Goal: Information Seeking & Learning: Learn about a topic

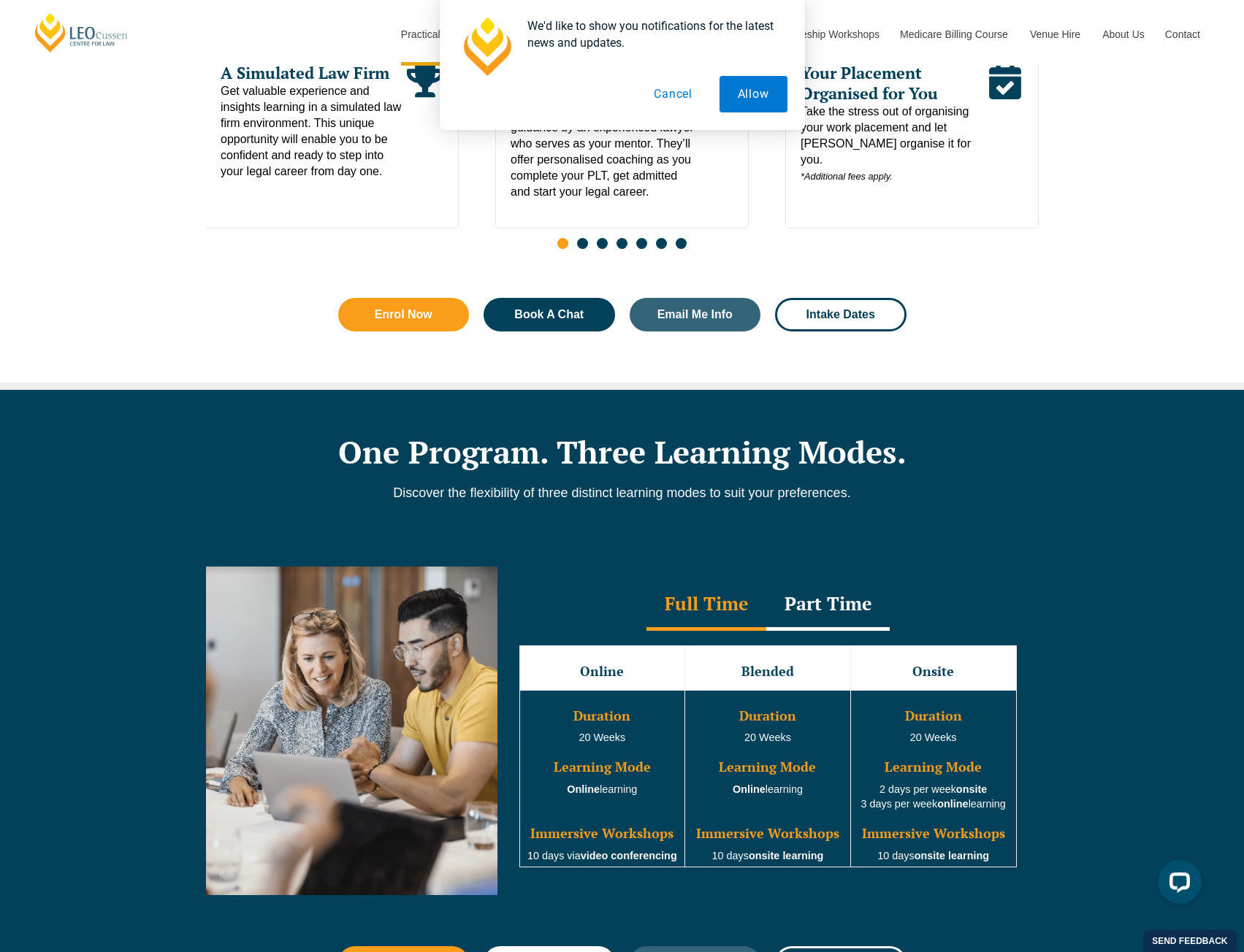
scroll to position [875, 0]
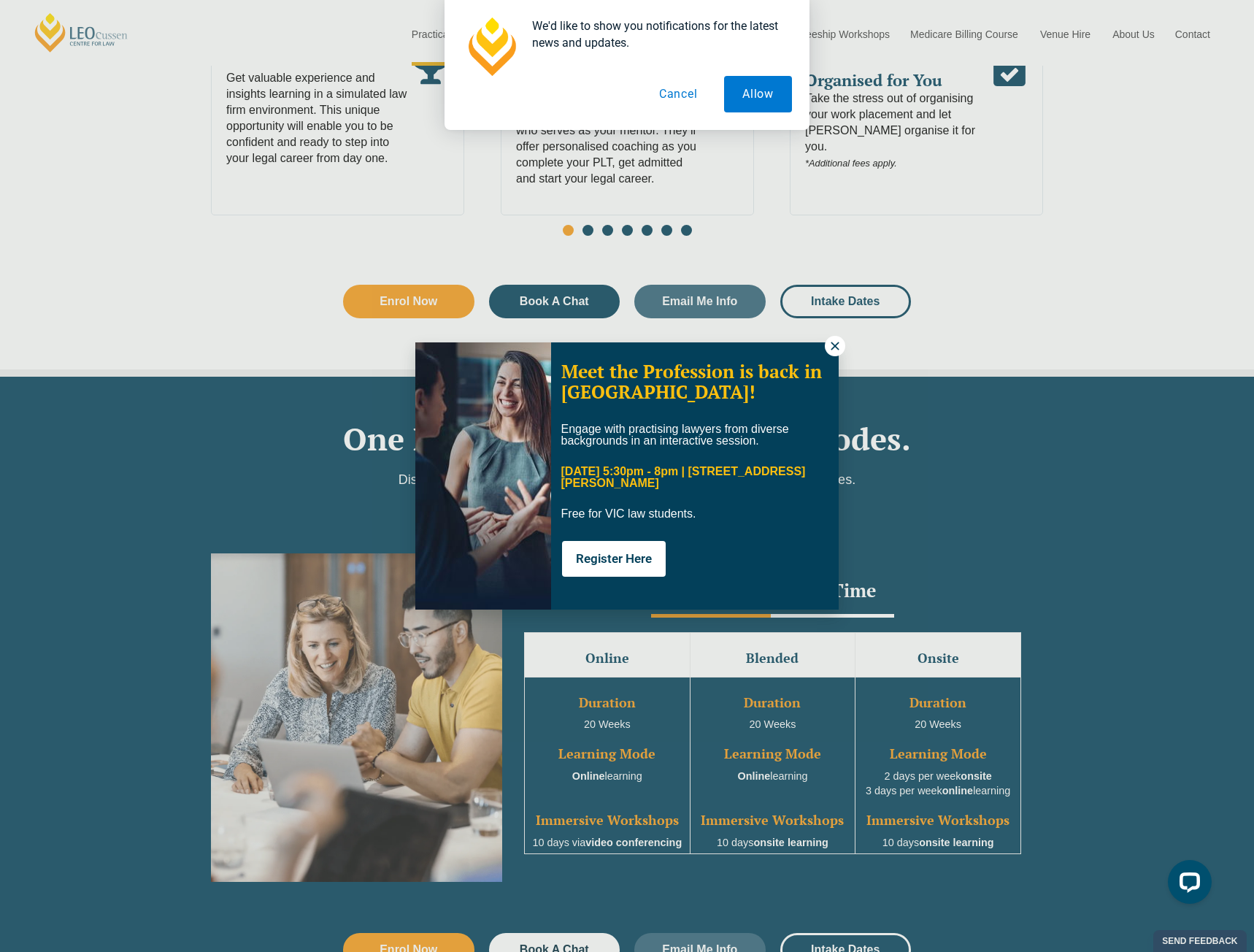
click at [832, 345] on icon at bounding box center [835, 346] width 14 height 14
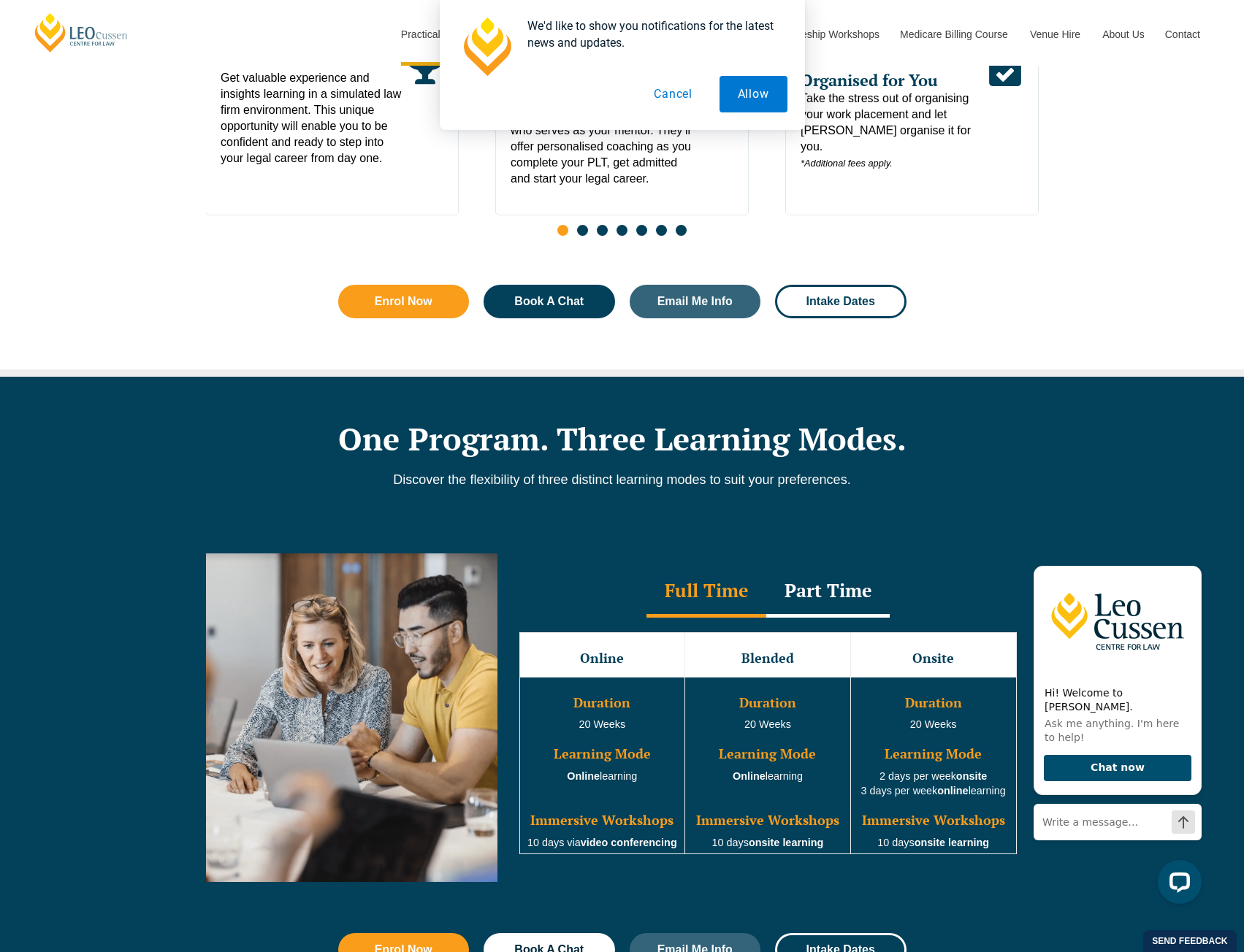
click at [819, 603] on div "Part Time" at bounding box center [827, 592] width 123 height 51
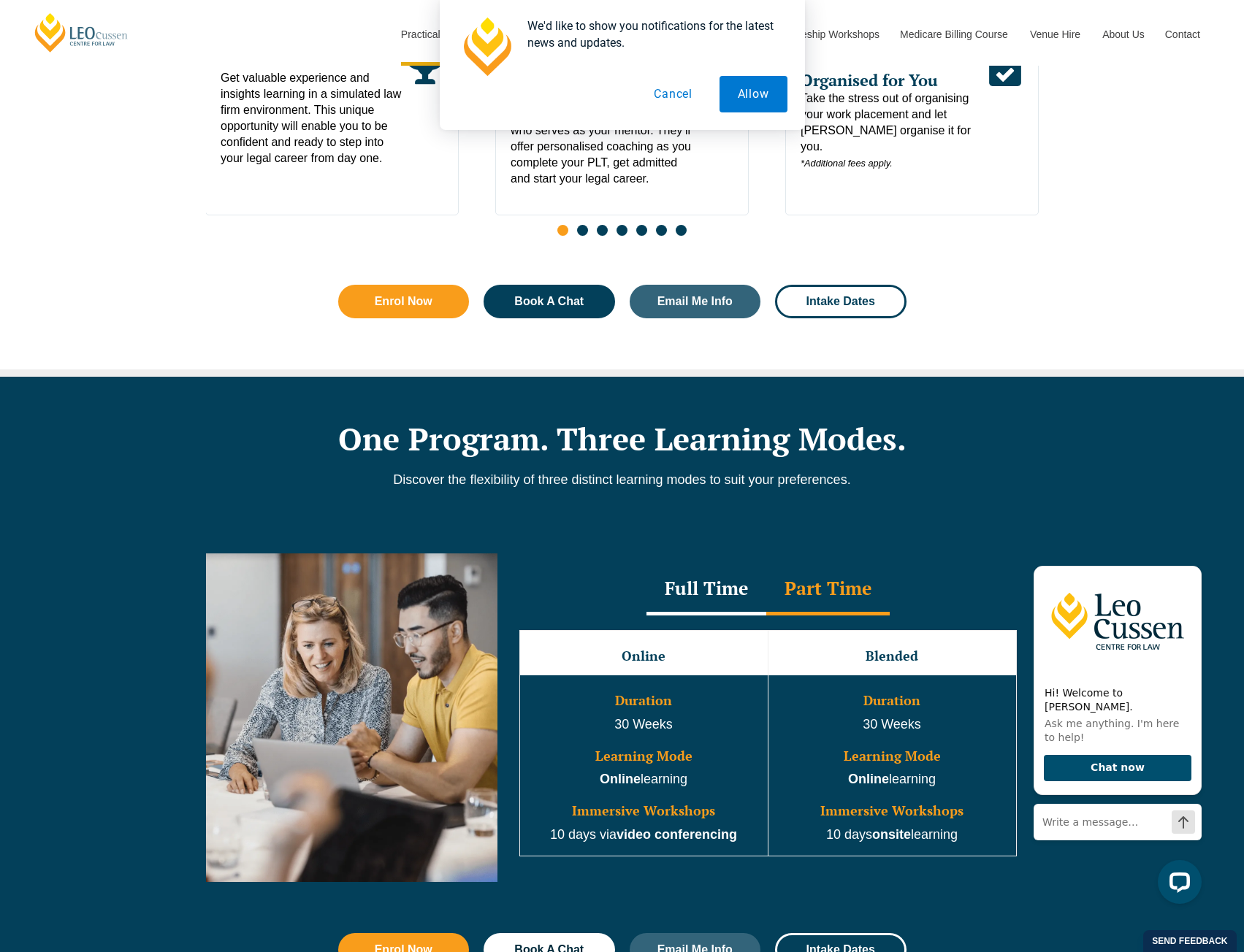
click at [721, 589] on div "Full Time" at bounding box center [706, 590] width 120 height 51
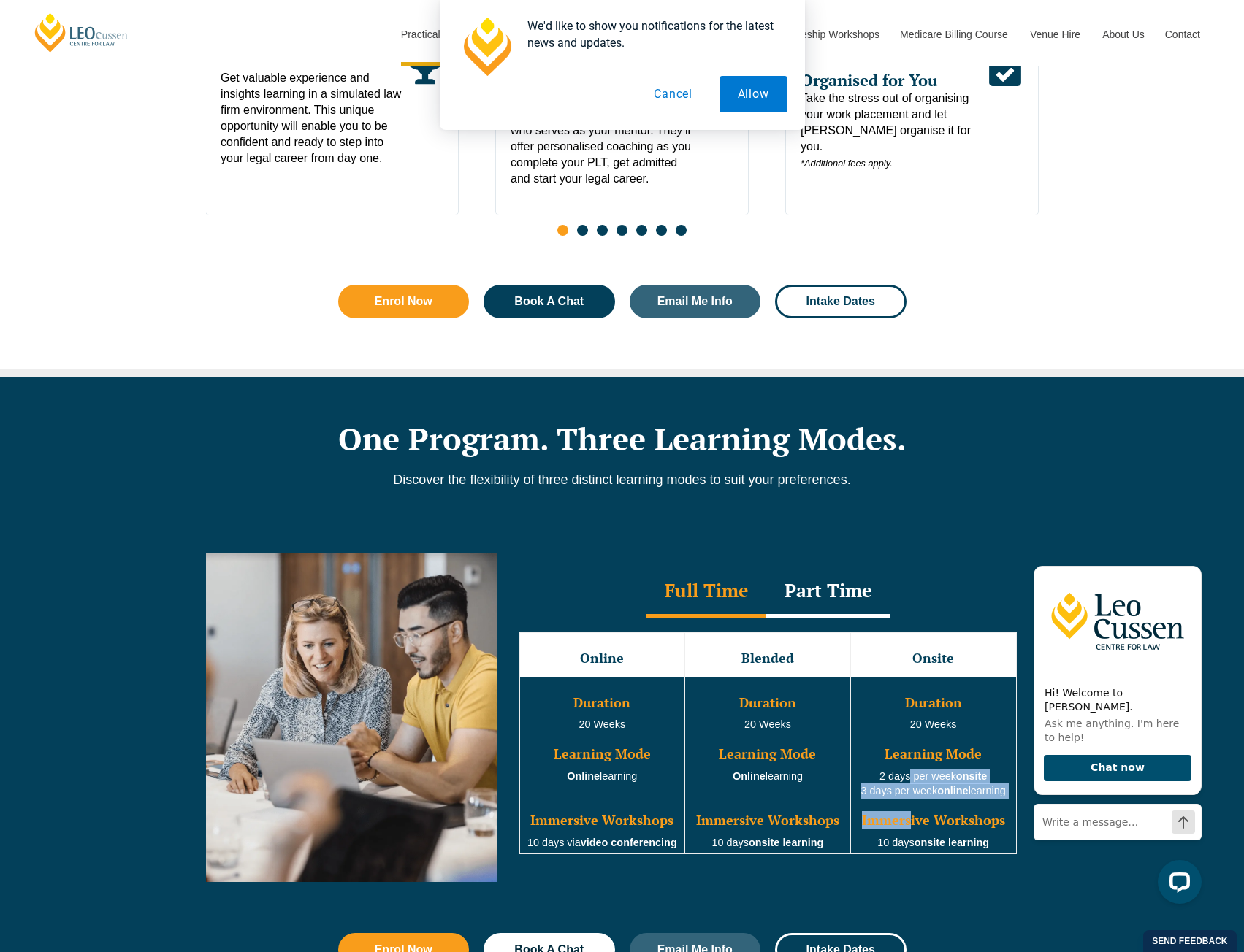
drag, startPoint x: 905, startPoint y: 772, endPoint x: 913, endPoint y: 832, distance: 60.5
click at [913, 832] on td "Duration 20 Weeks Learning Mode 2 days per week onsite 3 days per week online l…" at bounding box center [932, 765] width 166 height 177
click at [912, 841] on td "Duration 20 Weeks Learning Mode 2 days per week onsite 3 days per week online l…" at bounding box center [932, 765] width 166 height 177
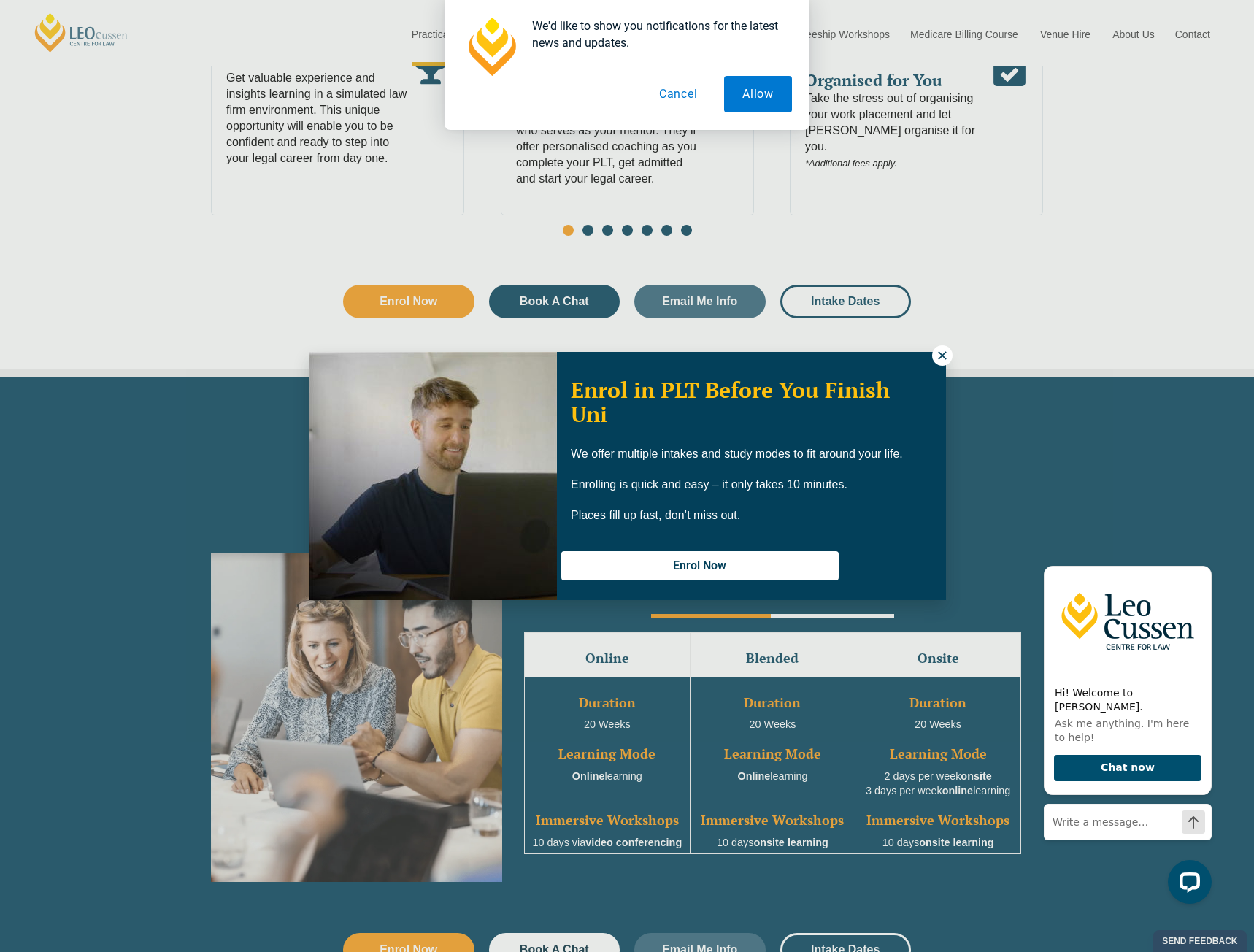
click at [947, 354] on icon at bounding box center [942, 355] width 14 height 14
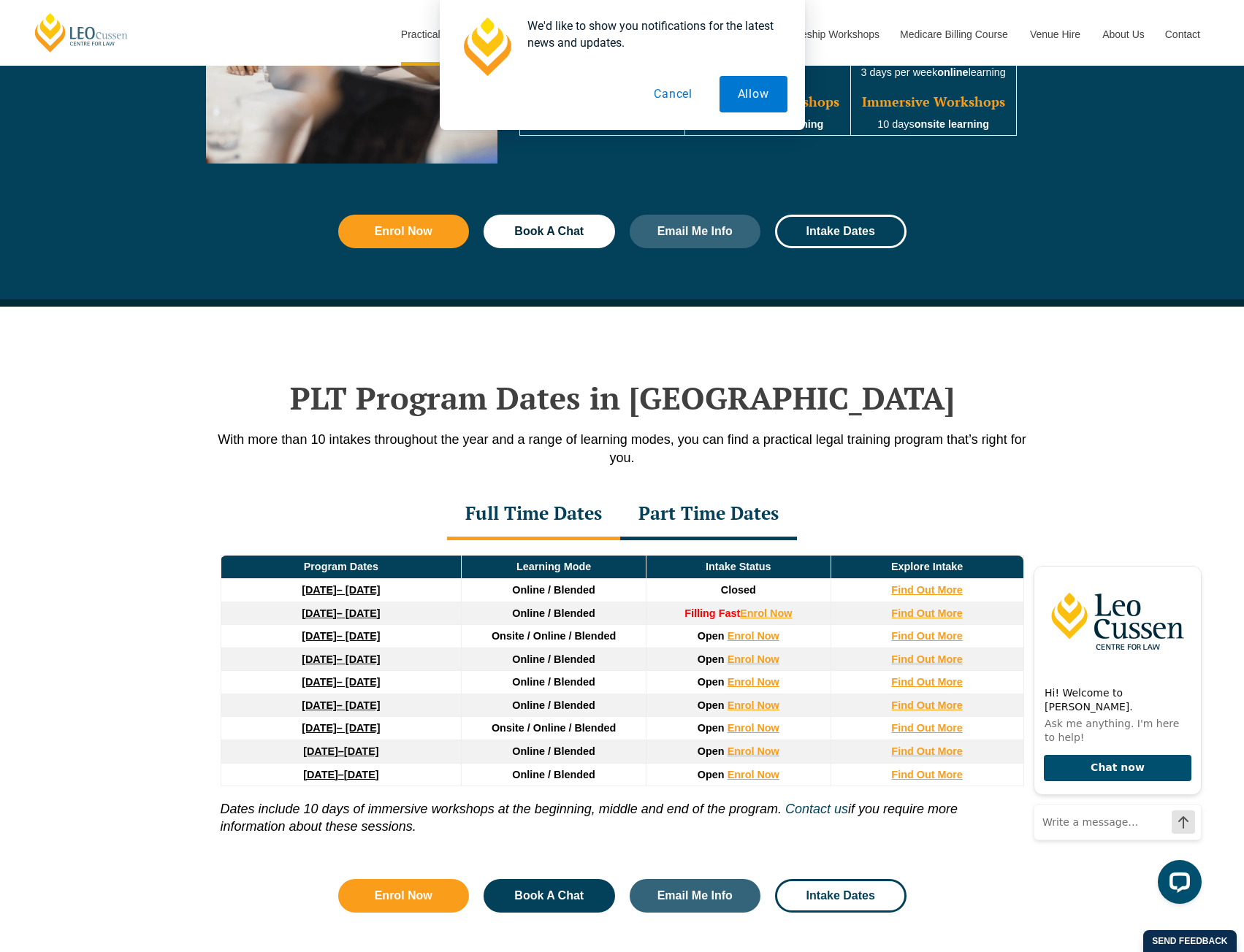
scroll to position [1606, 0]
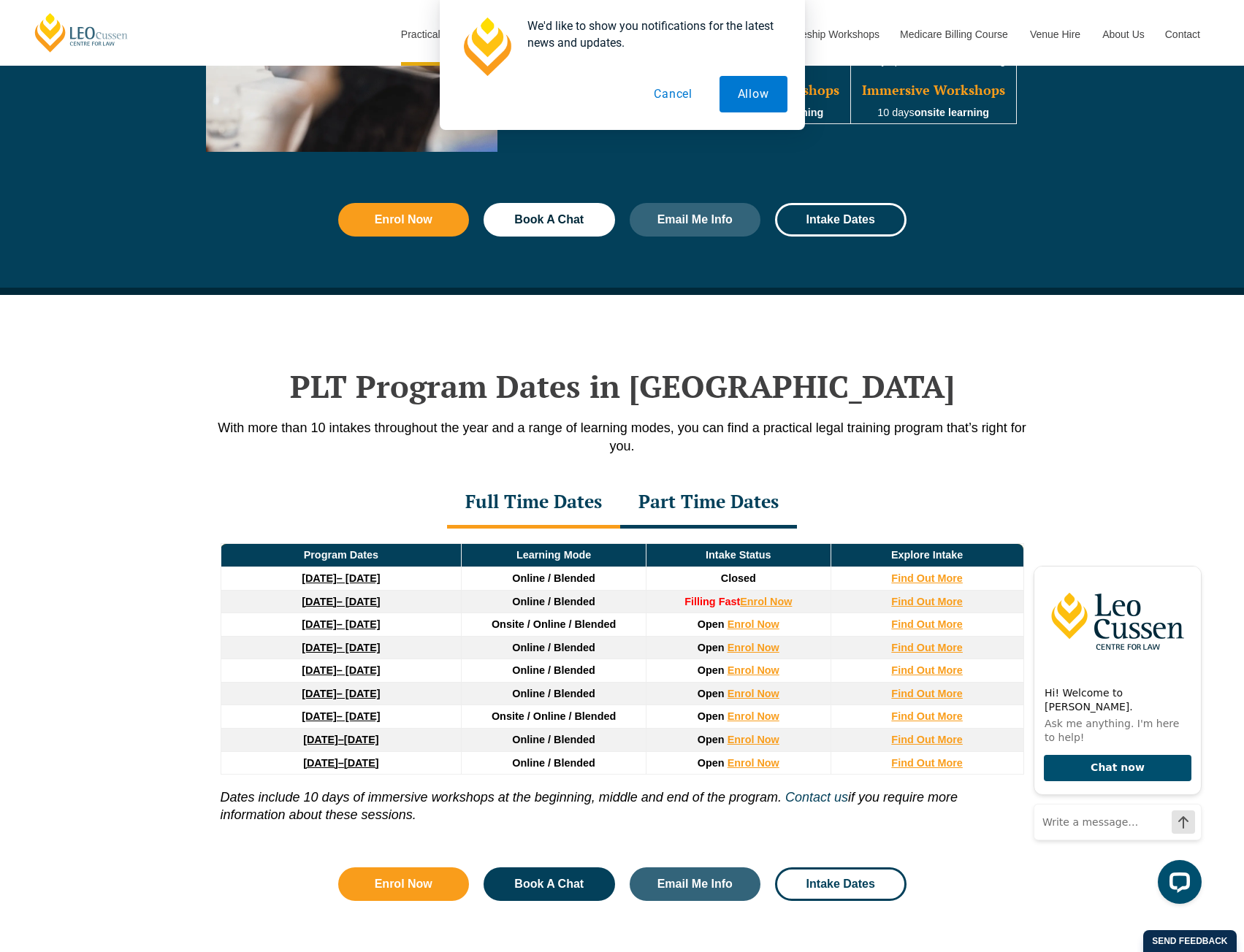
click at [483, 518] on div "Full Time Dates" at bounding box center [533, 503] width 173 height 51
click at [699, 506] on div "Part Time Dates" at bounding box center [708, 503] width 176 height 51
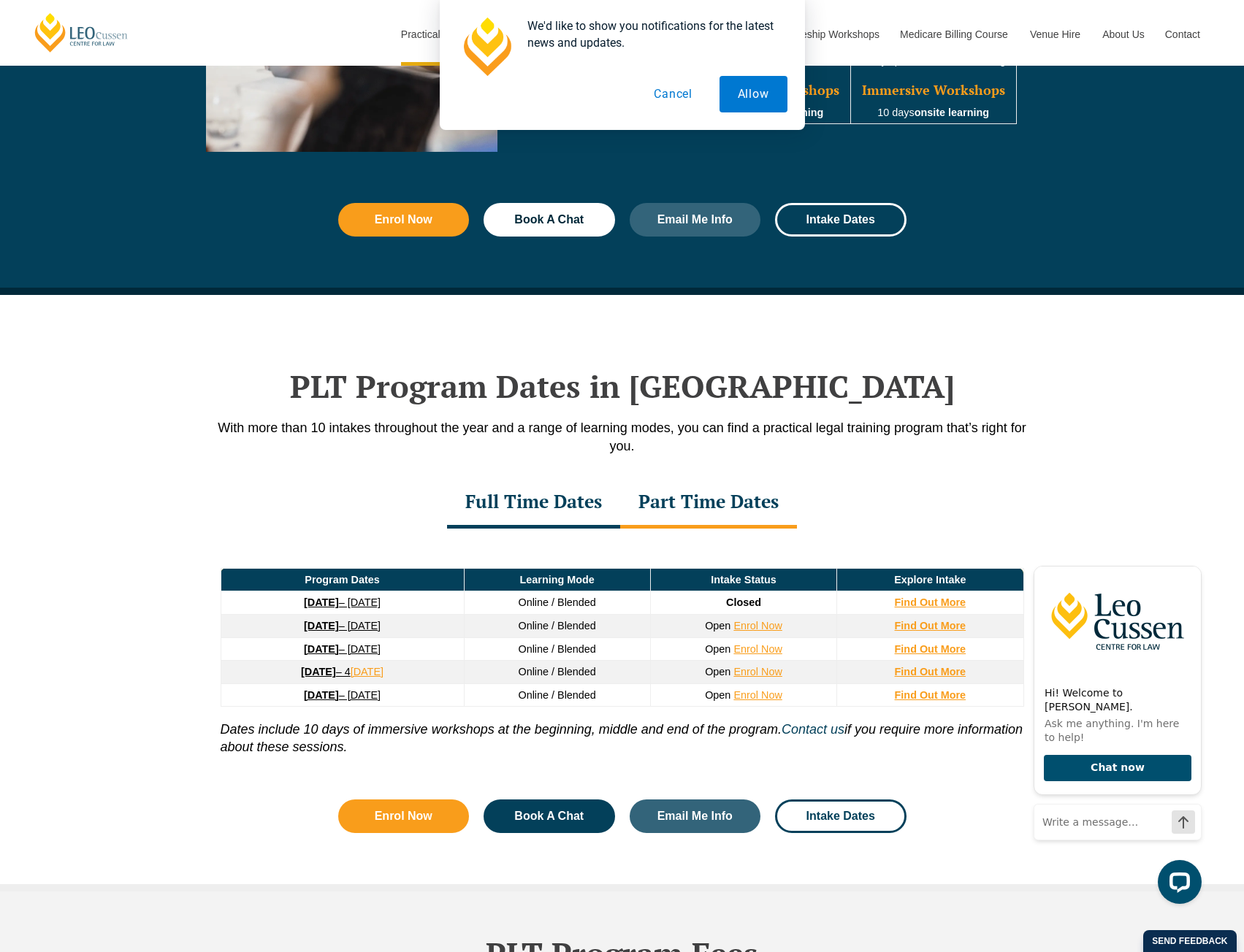
click at [618, 511] on div "Full Time Dates" at bounding box center [533, 503] width 173 height 51
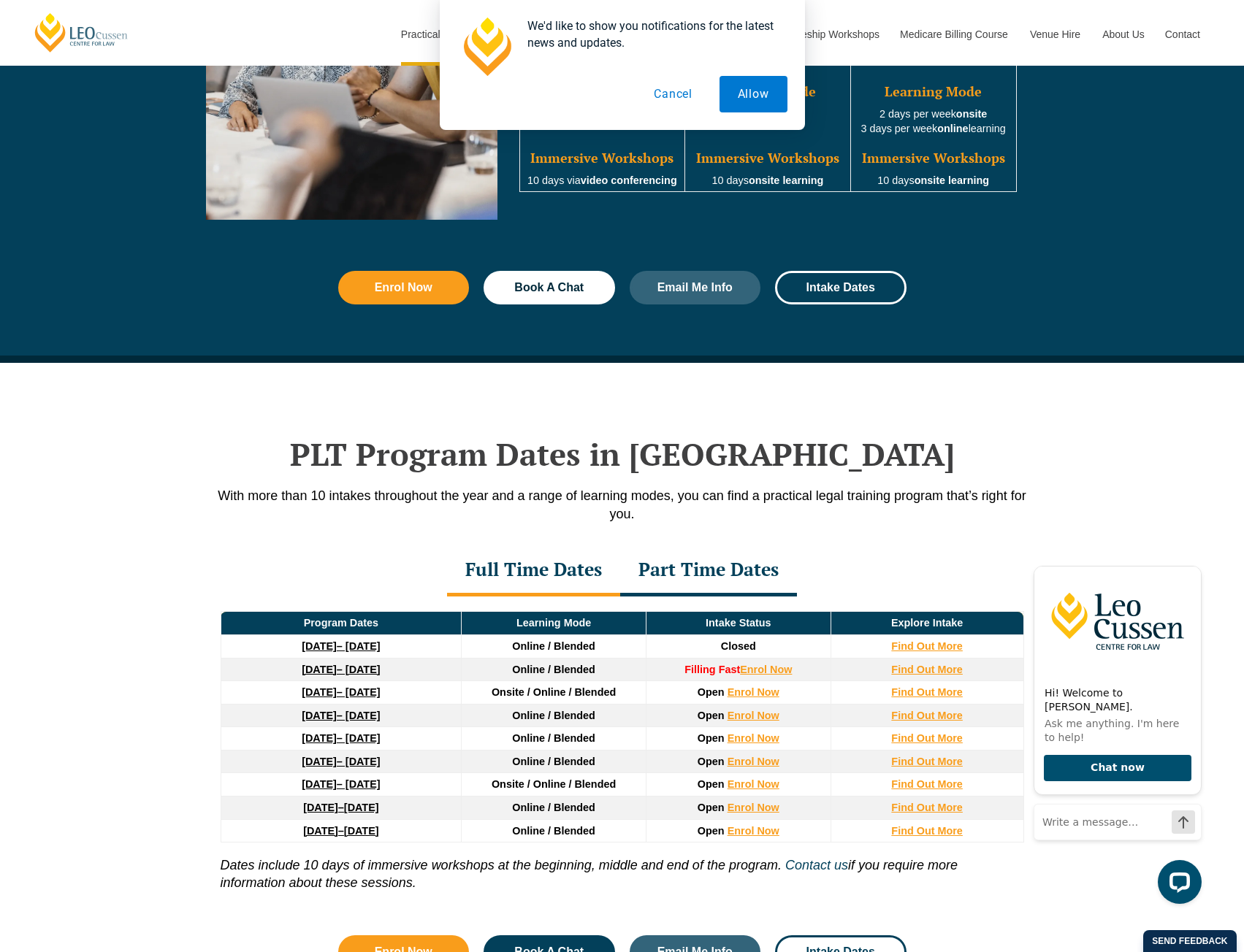
scroll to position [1533, 0]
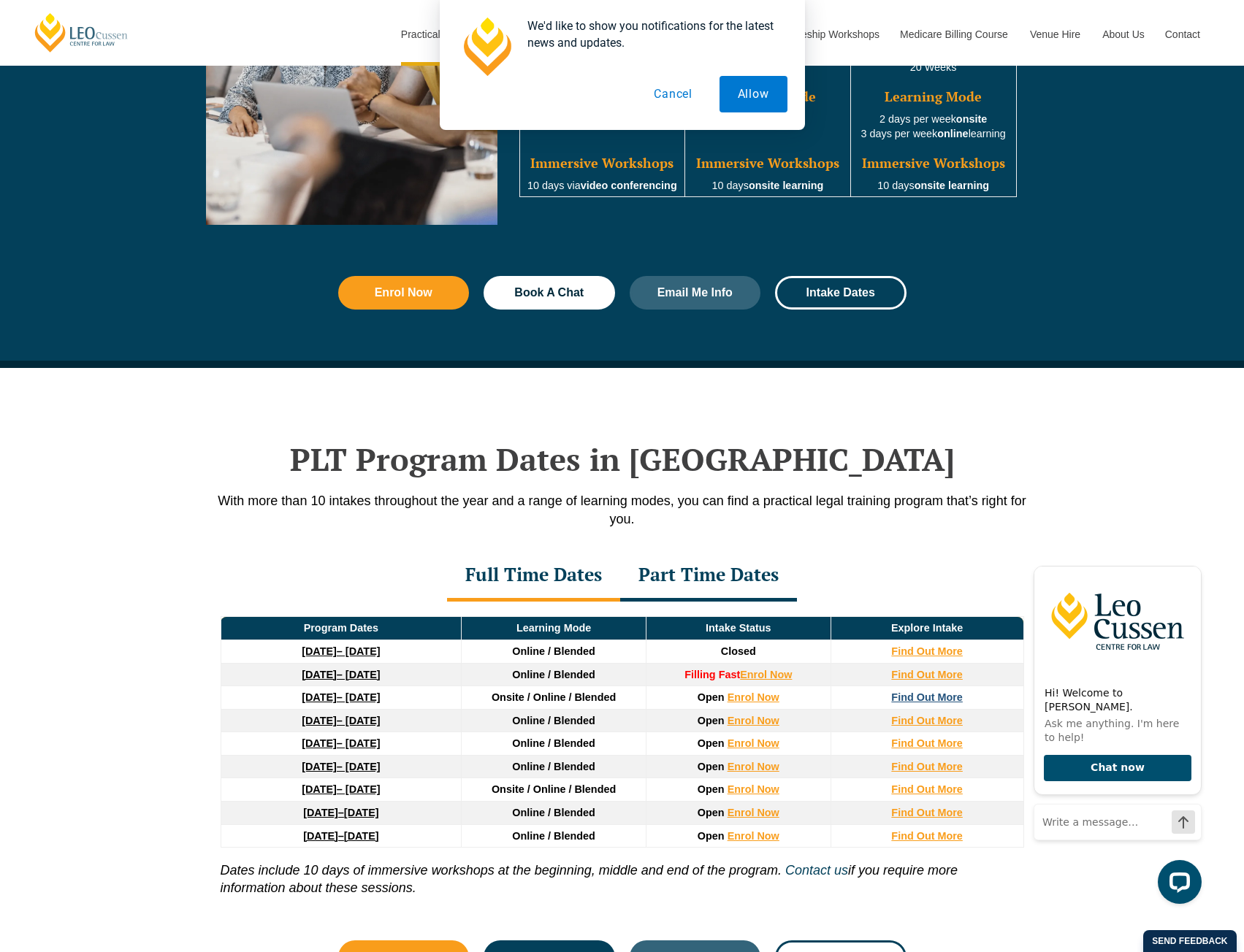
click at [900, 697] on strong "Find Out More" at bounding box center [927, 697] width 72 height 12
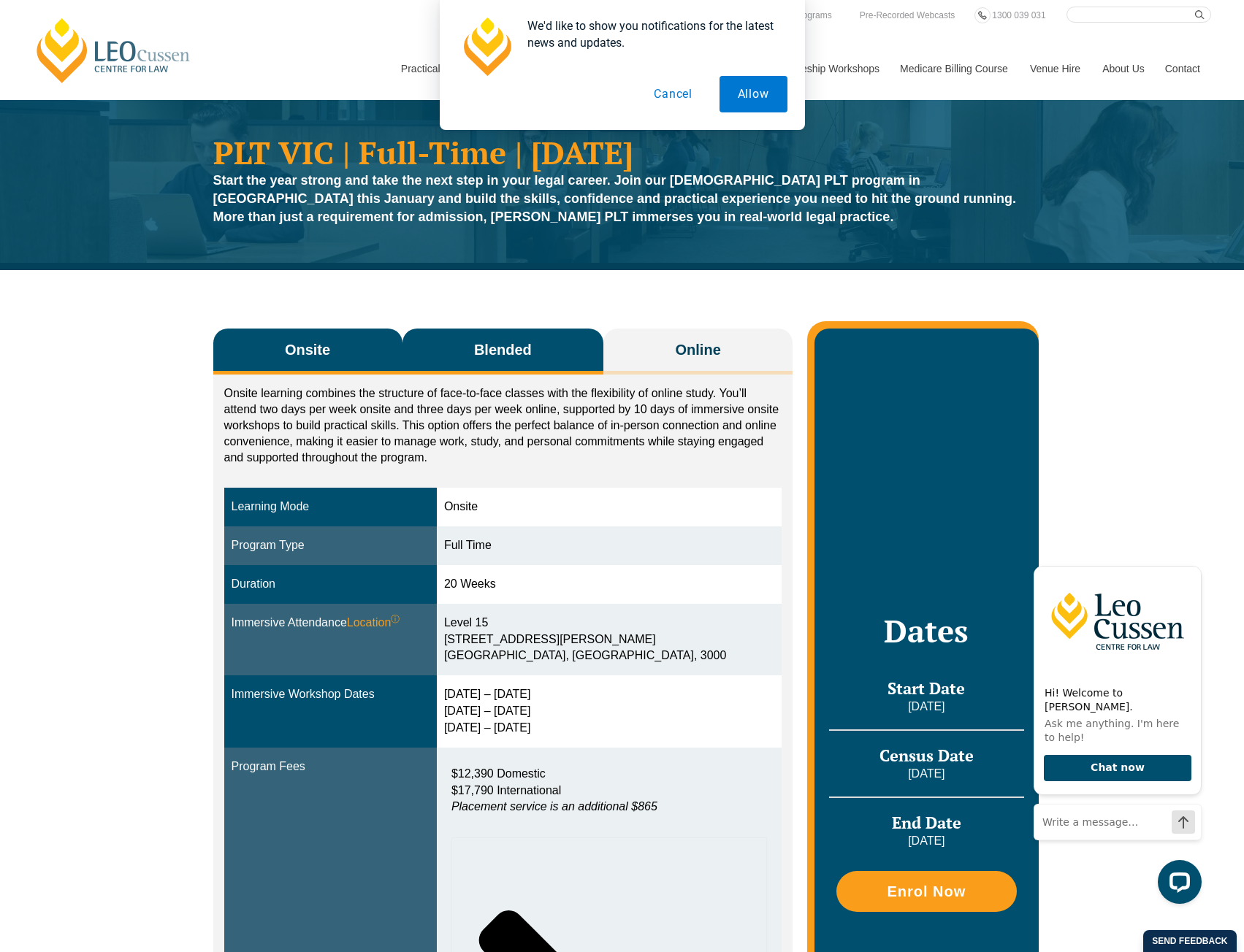
click at [557, 354] on button "Blended" at bounding box center [503, 351] width 202 height 46
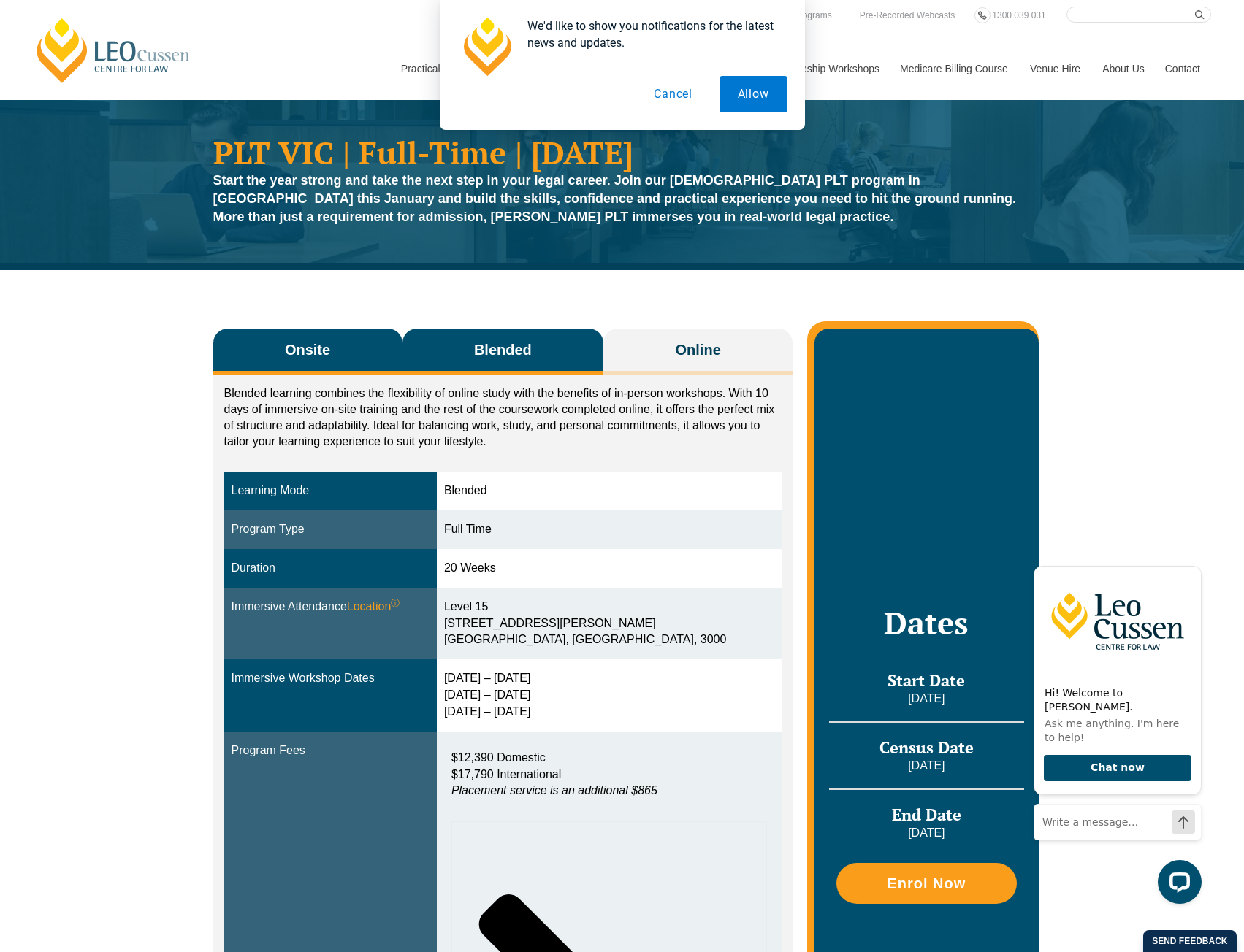
click at [342, 364] on button "Onsite" at bounding box center [307, 351] width 189 height 46
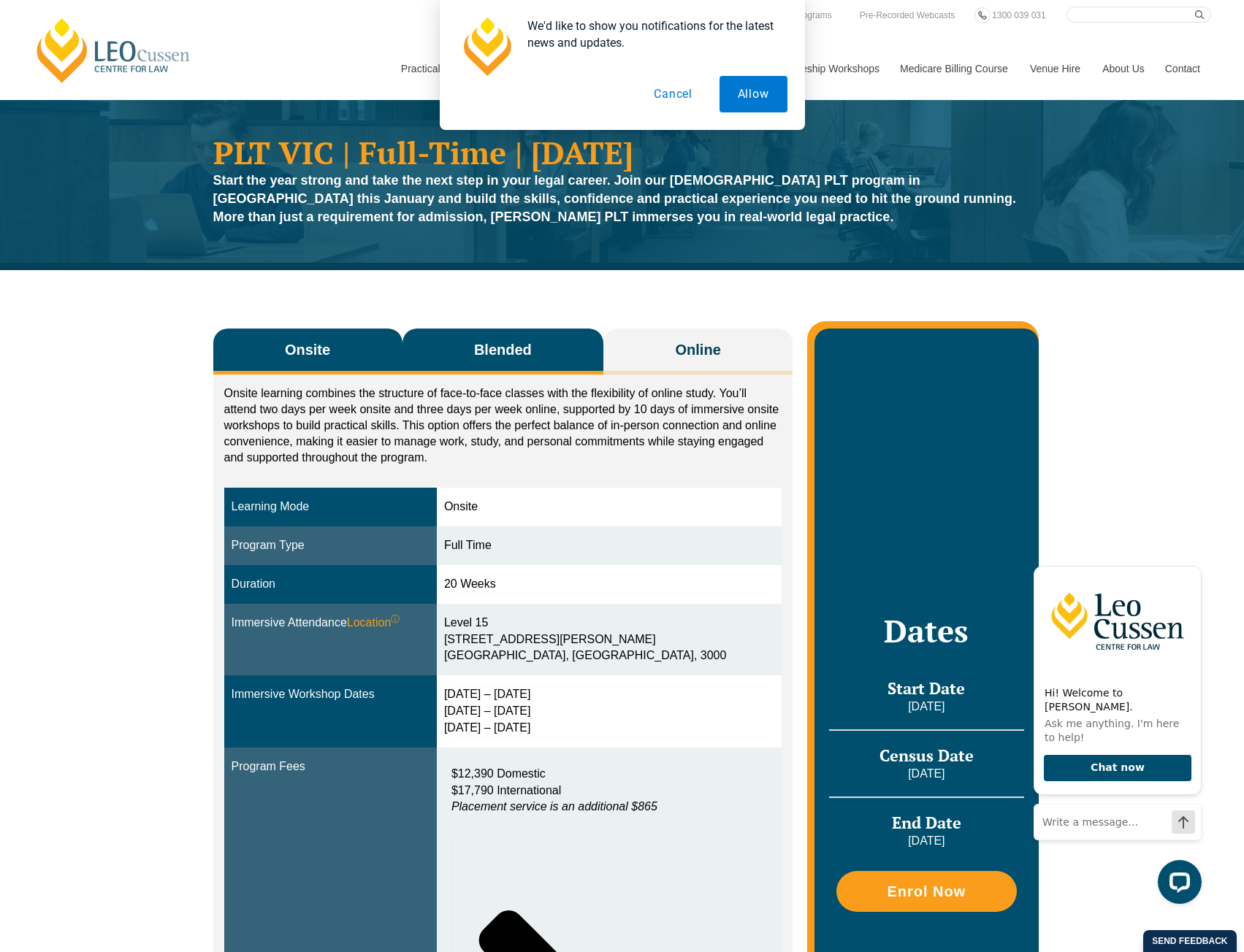
click at [459, 361] on button "Blended" at bounding box center [503, 351] width 202 height 46
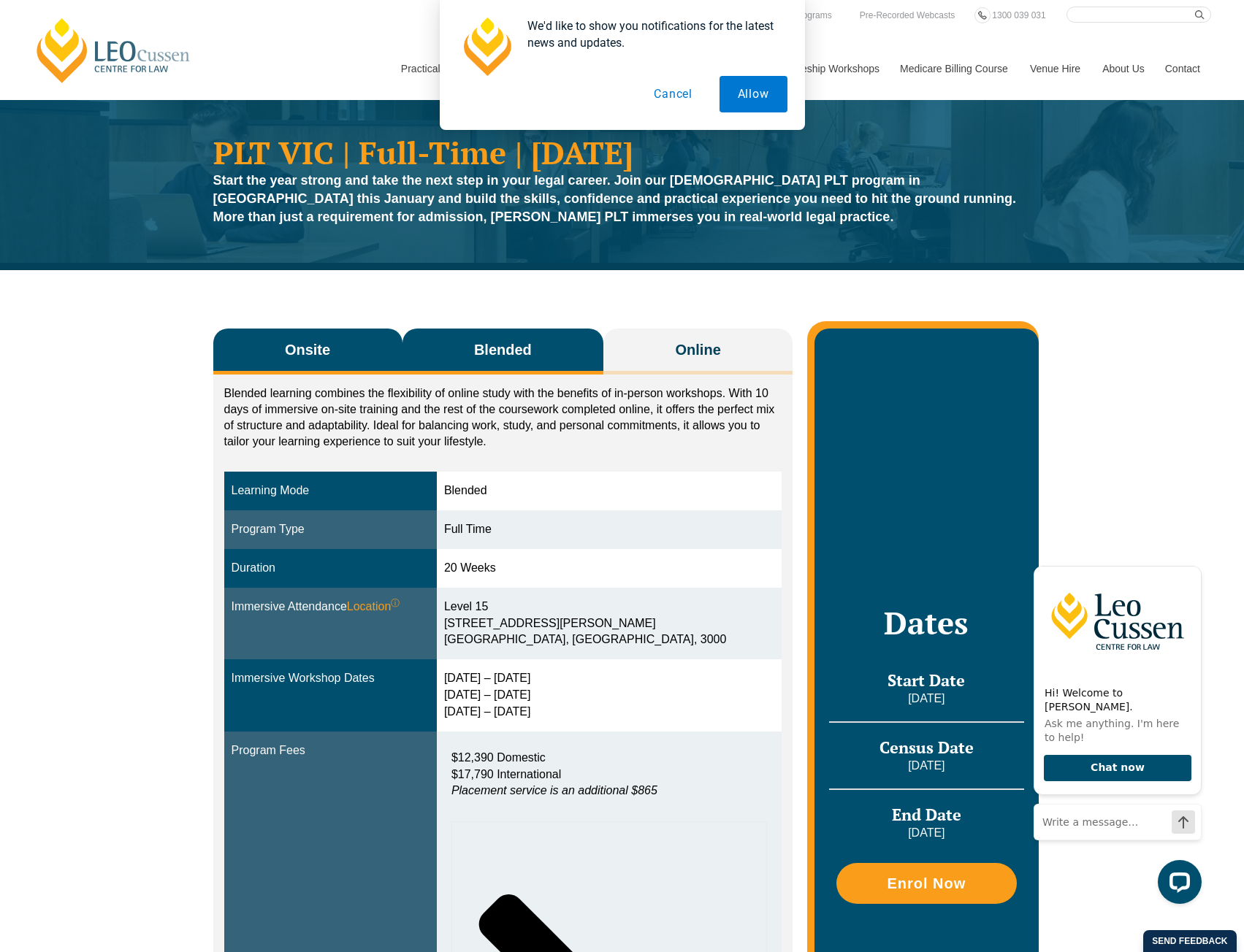
click at [292, 354] on span "Onsite" at bounding box center [307, 349] width 46 height 20
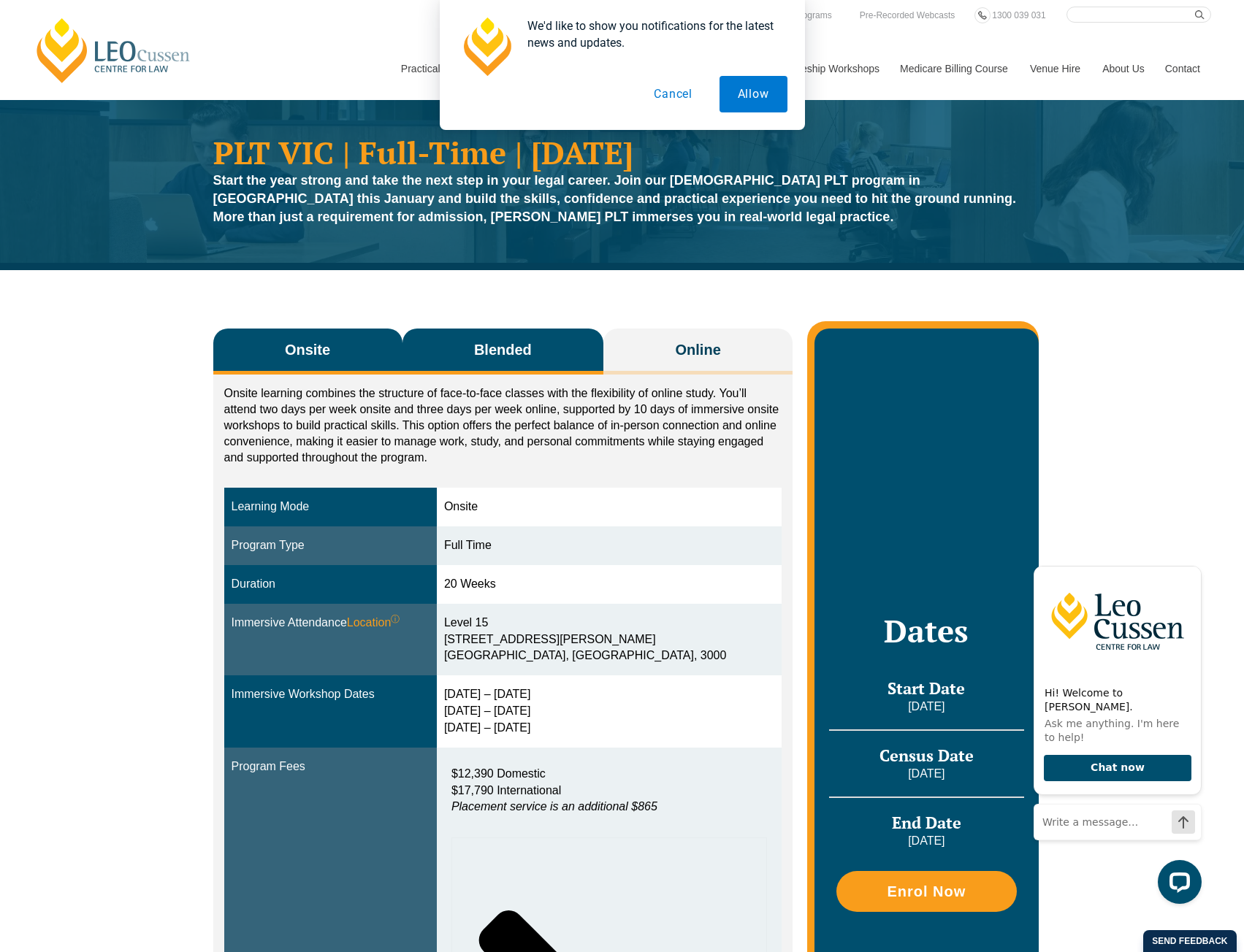
click at [457, 344] on button "Blended" at bounding box center [503, 351] width 202 height 46
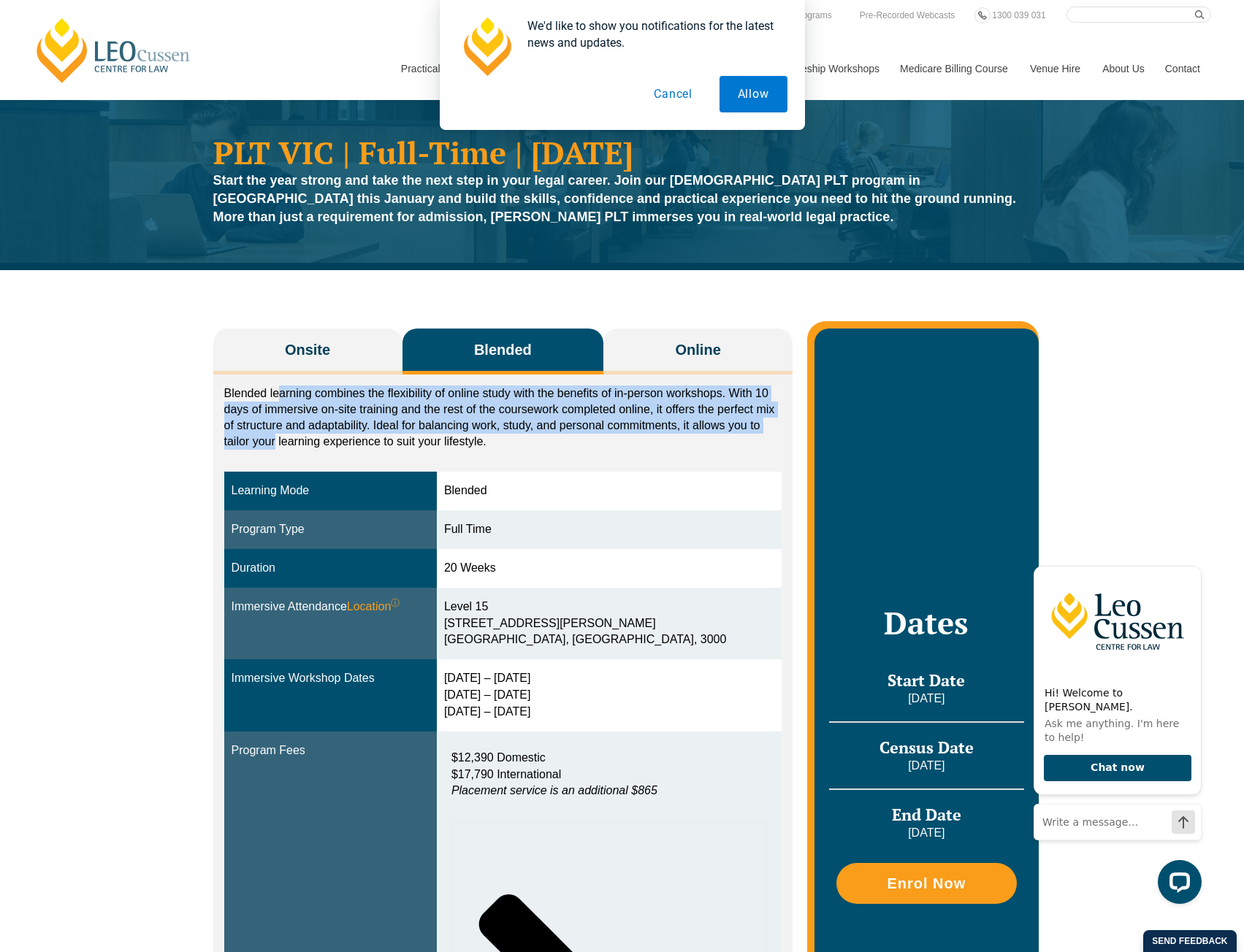
drag, startPoint x: 277, startPoint y: 396, endPoint x: 274, endPoint y: 435, distance: 39.1
click at [274, 435] on p "Blended learning combines the flexibility of online study with the benefits of …" at bounding box center [503, 417] width 558 height 64
drag, startPoint x: 278, startPoint y: 444, endPoint x: 277, endPoint y: 387, distance: 57.0
click at [277, 387] on p "Blended learning combines the flexibility of online study with the benefits of …" at bounding box center [503, 417] width 558 height 64
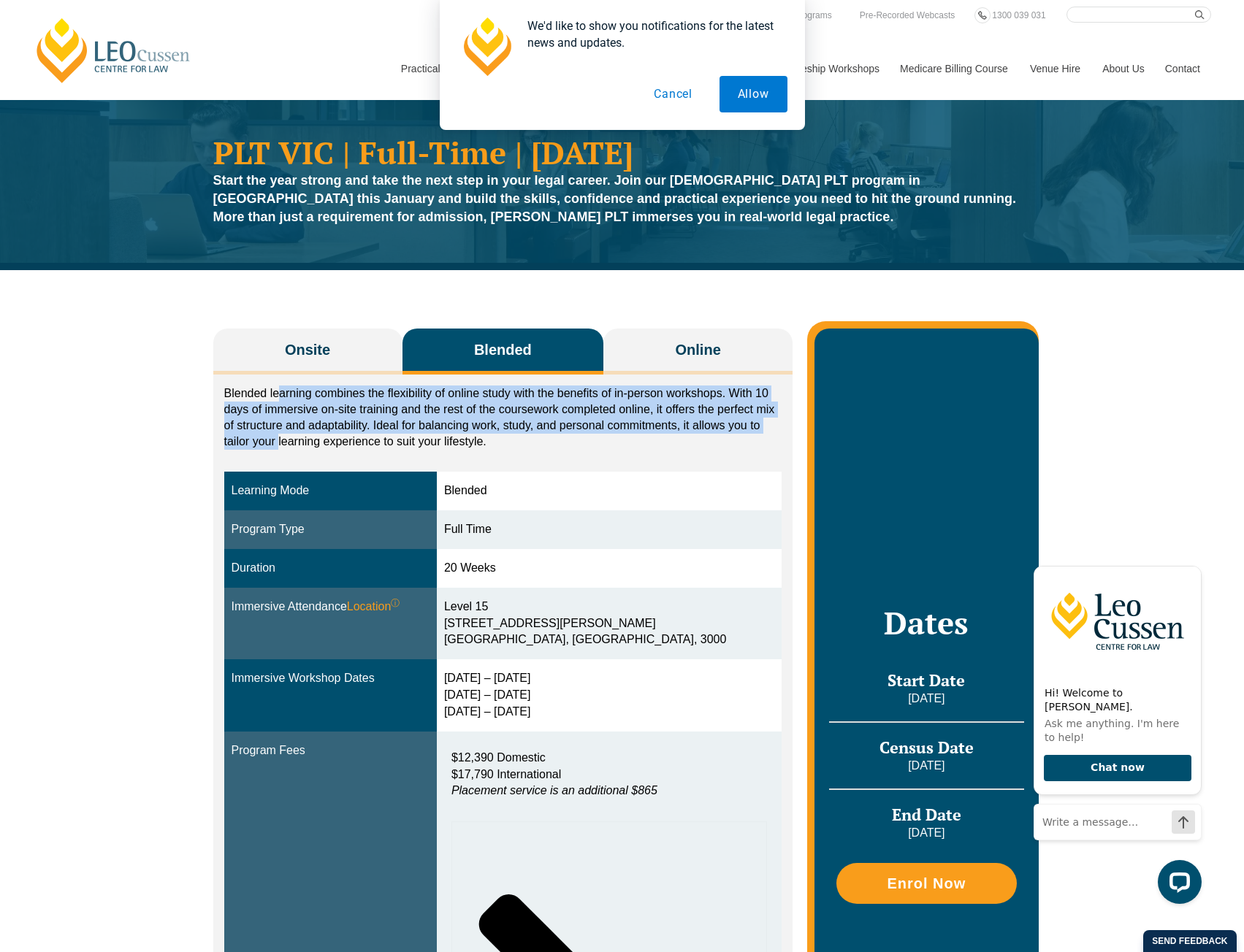
click at [277, 387] on p "Blended learning combines the flexibility of online study with the benefits of …" at bounding box center [503, 417] width 558 height 64
drag, startPoint x: 278, startPoint y: 386, endPoint x: 283, endPoint y: 440, distance: 54.2
click at [283, 440] on p "Blended learning combines the flexibility of online study with the benefits of …" at bounding box center [503, 417] width 558 height 64
drag, startPoint x: 283, startPoint y: 440, endPoint x: 296, endPoint y: 410, distance: 32.7
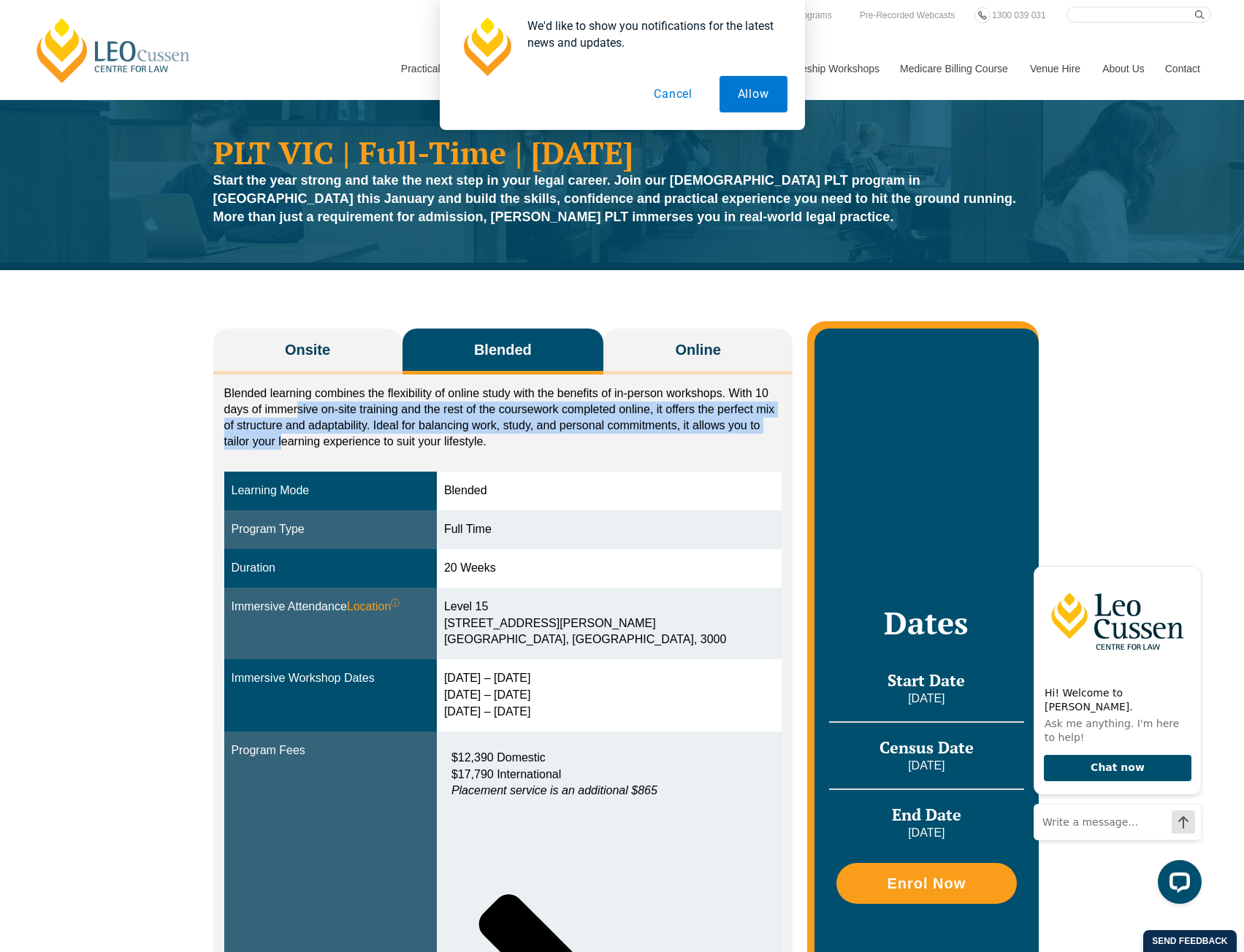
click at [296, 410] on p "Blended learning combines the flexibility of online study with the benefits of …" at bounding box center [503, 417] width 558 height 64
drag, startPoint x: 299, startPoint y: 402, endPoint x: 296, endPoint y: 431, distance: 29.2
click at [296, 431] on p "Blended learning combines the flexibility of online study with the benefits of …" at bounding box center [503, 417] width 558 height 64
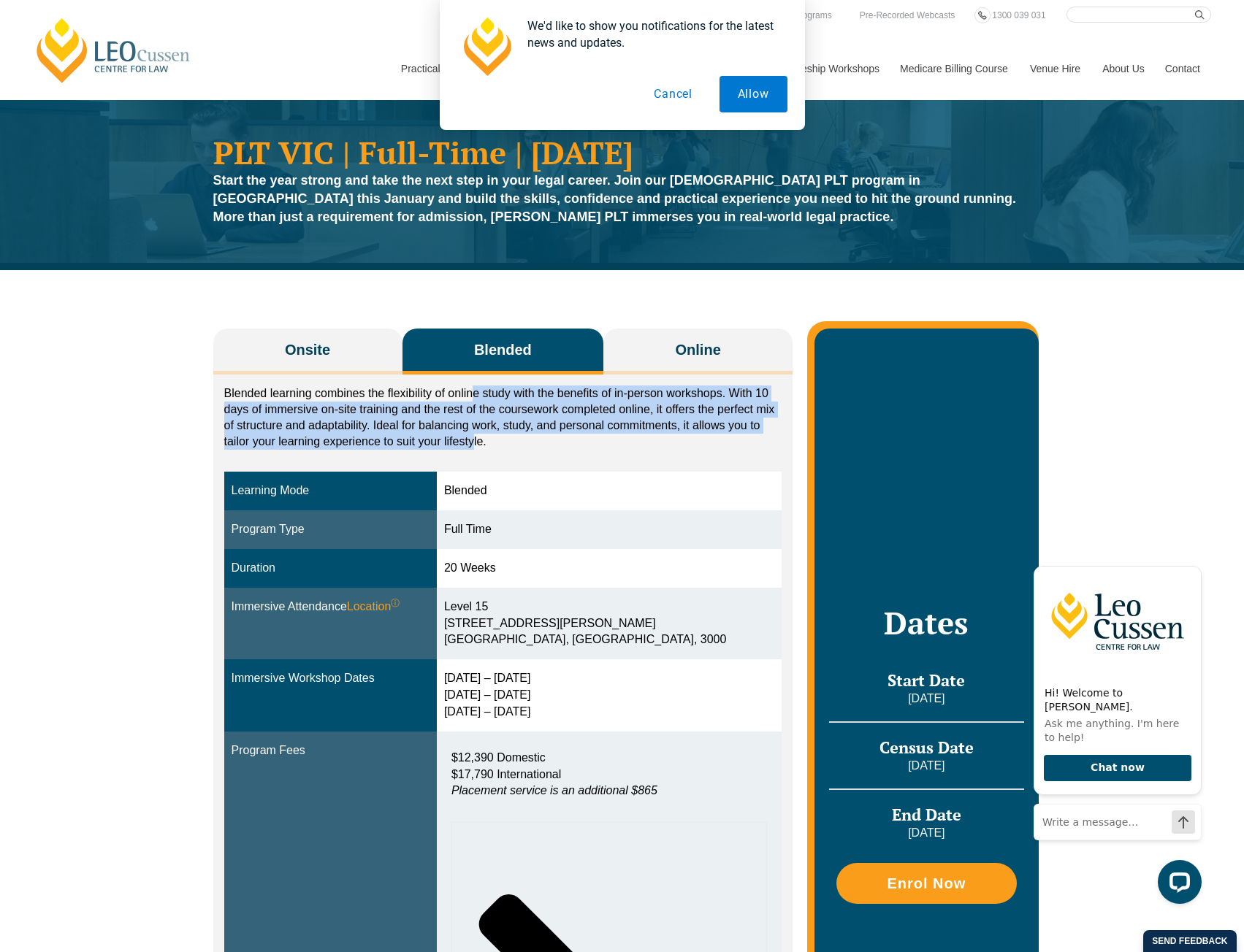
drag, startPoint x: 473, startPoint y: 441, endPoint x: 473, endPoint y: 396, distance: 45.0
click at [473, 396] on p "Blended learning combines the flexibility of online study with the benefits of …" at bounding box center [503, 417] width 558 height 64
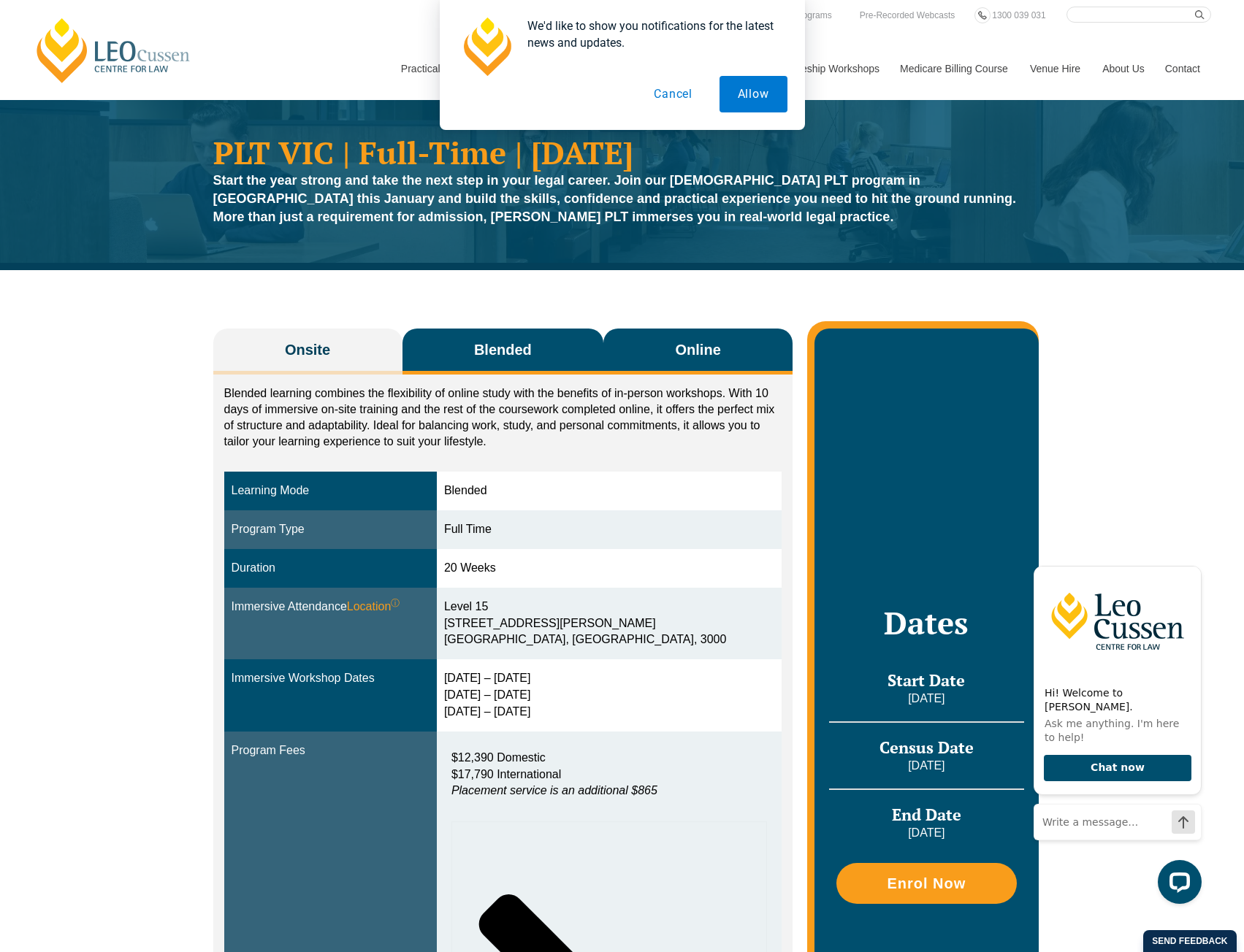
click at [645, 354] on button "Online" at bounding box center [698, 351] width 189 height 46
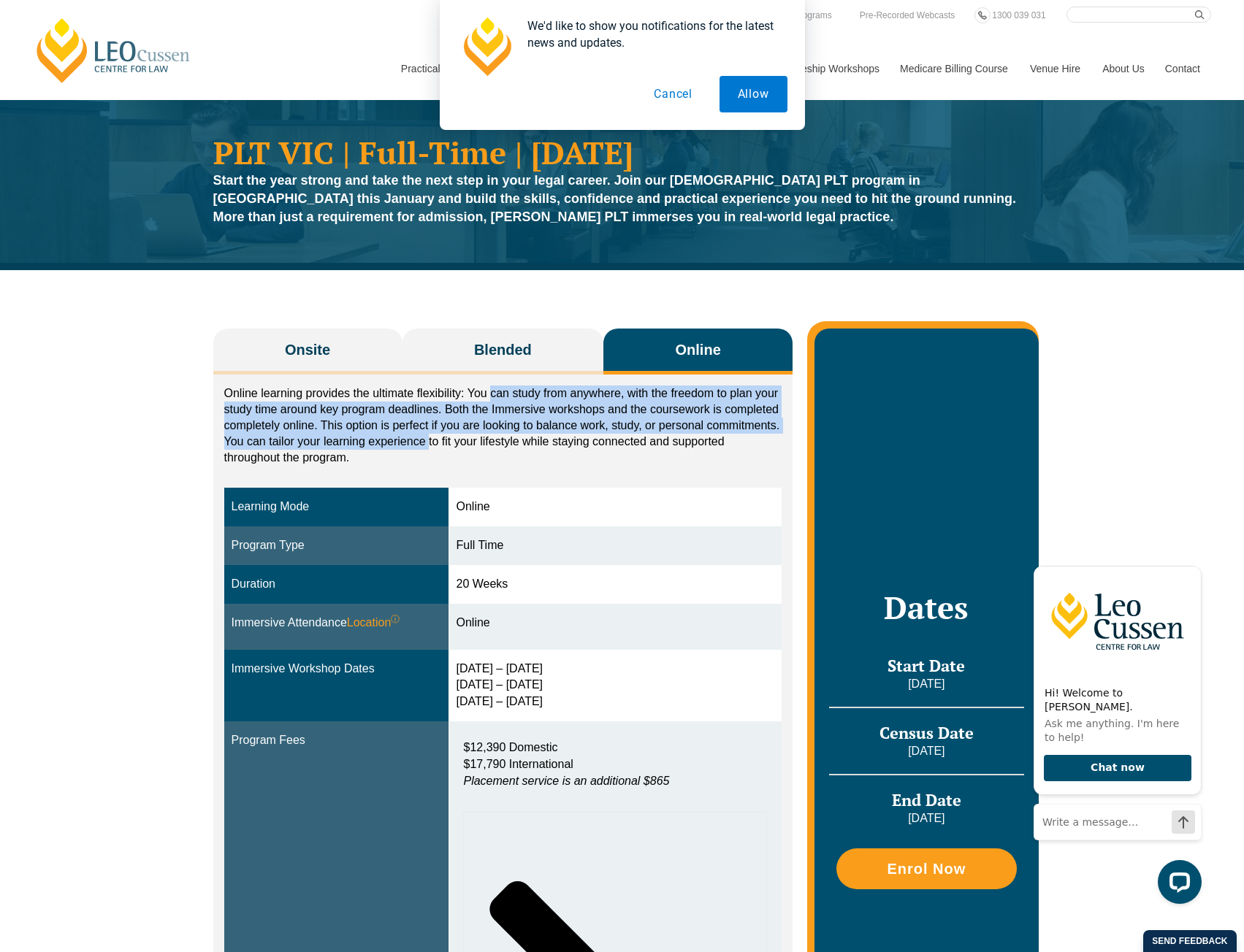
drag, startPoint x: 488, startPoint y: 392, endPoint x: 430, endPoint y: 449, distance: 81.3
click at [430, 449] on p "Online learning provides the ultimate flexibility: You can study from anywhere,…" at bounding box center [503, 425] width 558 height 80
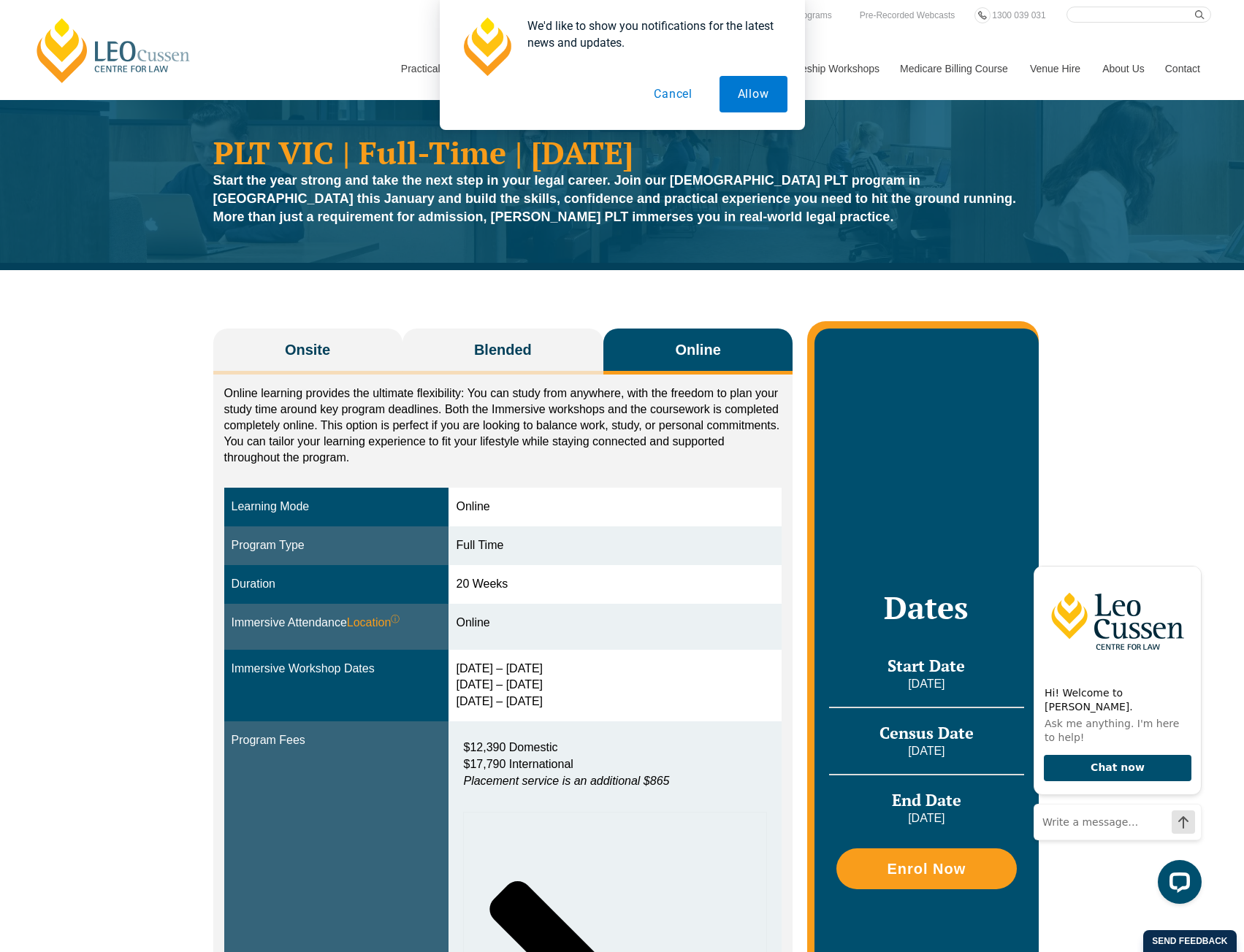
click at [327, 470] on div "Online learning provides the ultimate flexibility: You can study from anywhere,…" at bounding box center [503, 429] width 558 height 87
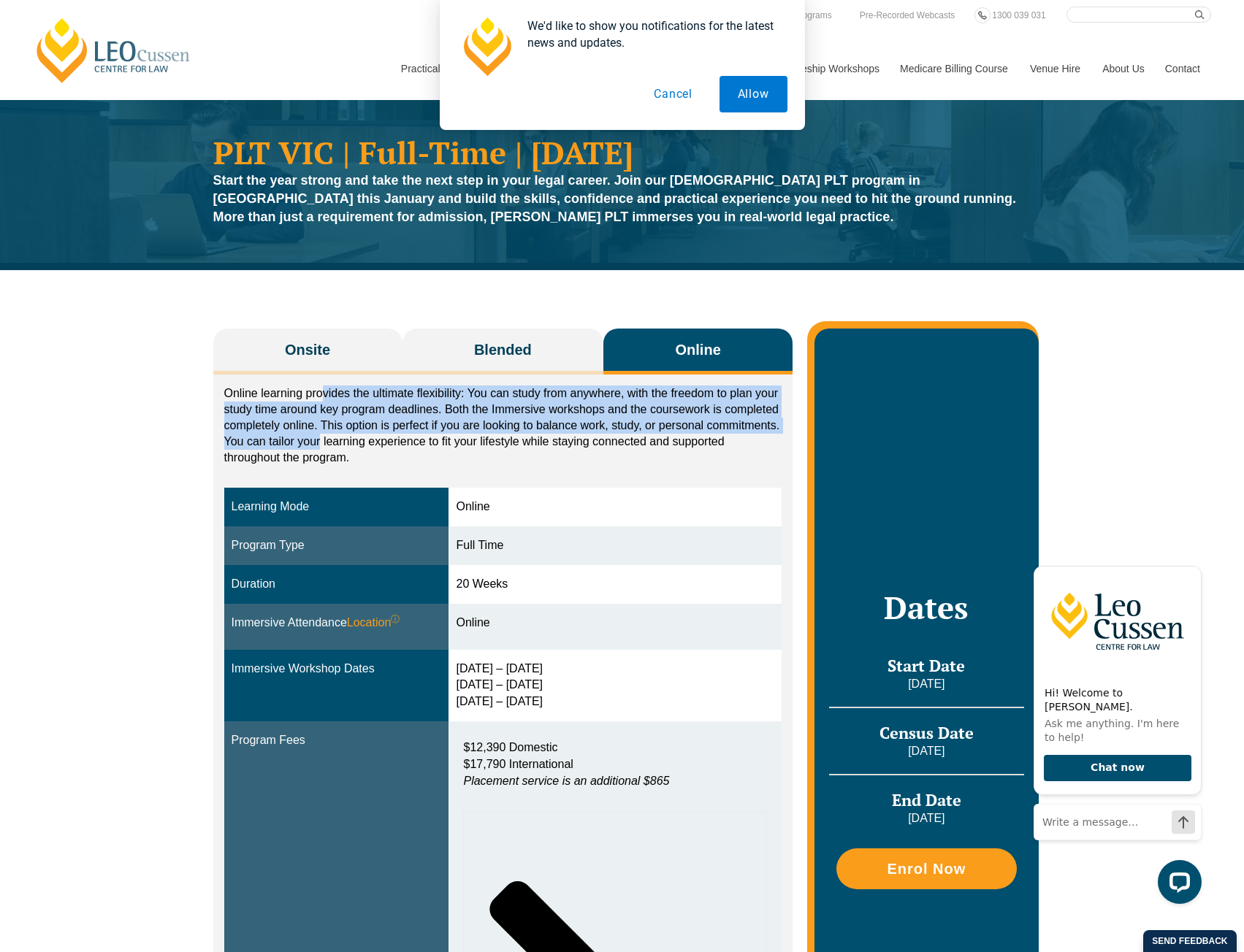
drag, startPoint x: 319, startPoint y: 446, endPoint x: 325, endPoint y: 394, distance: 52.3
click at [325, 394] on p "Online learning provides the ultimate flexibility: You can study from anywhere,…" at bounding box center [503, 425] width 558 height 80
drag, startPoint x: 327, startPoint y: 388, endPoint x: 299, endPoint y: 465, distance: 81.9
click at [299, 465] on p "Online learning provides the ultimate flexibility: You can study from anywhere,…" at bounding box center [503, 425] width 558 height 80
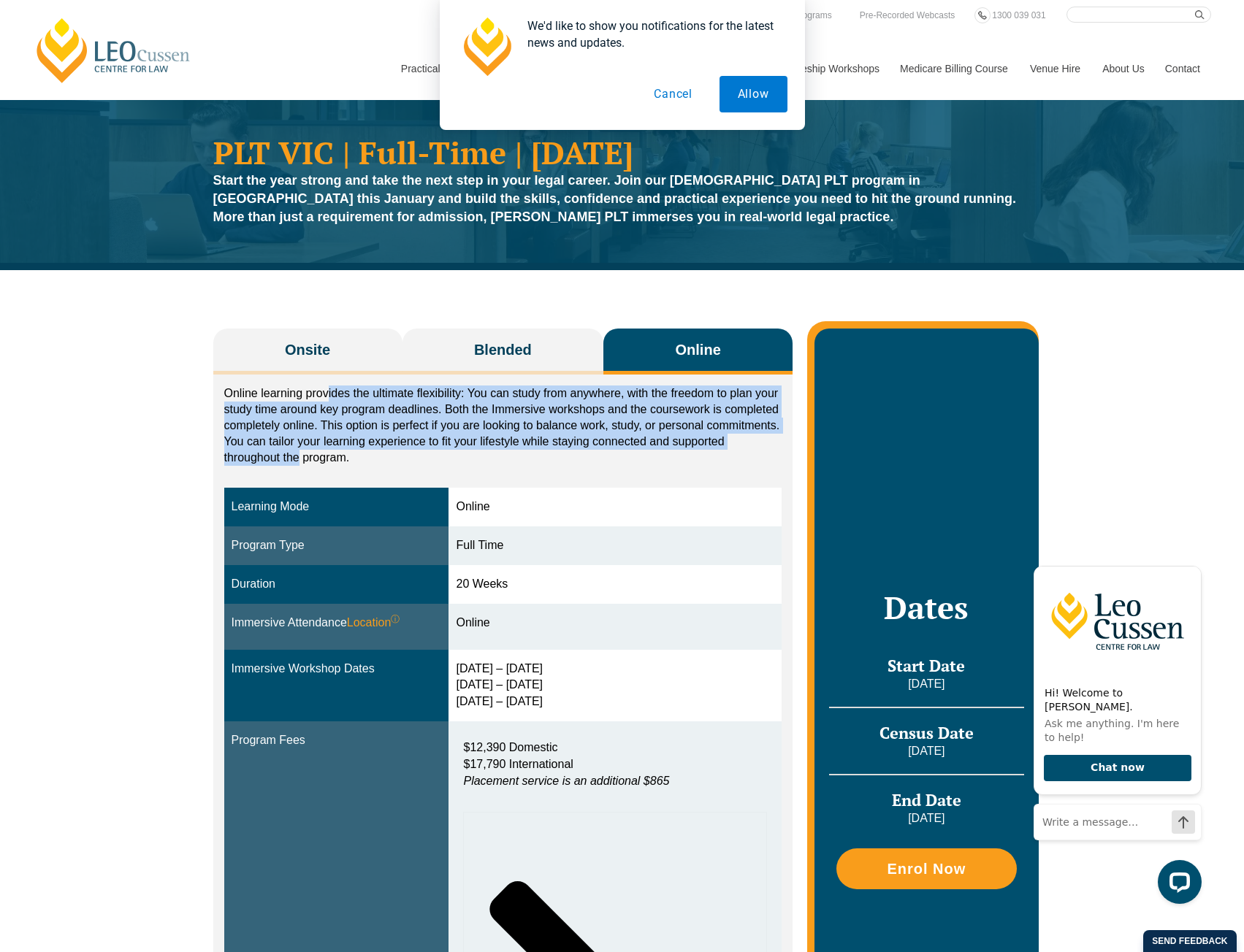
click at [299, 461] on p "Online learning provides the ultimate flexibility: You can study from anywhere,…" at bounding box center [503, 425] width 558 height 80
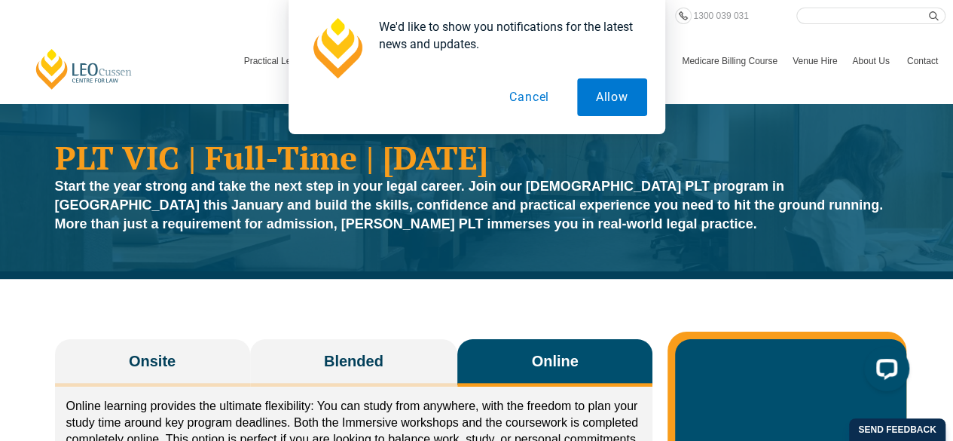
click at [546, 90] on button "Cancel" at bounding box center [530, 97] width 78 height 38
